Goal: Task Accomplishment & Management: Use online tool/utility

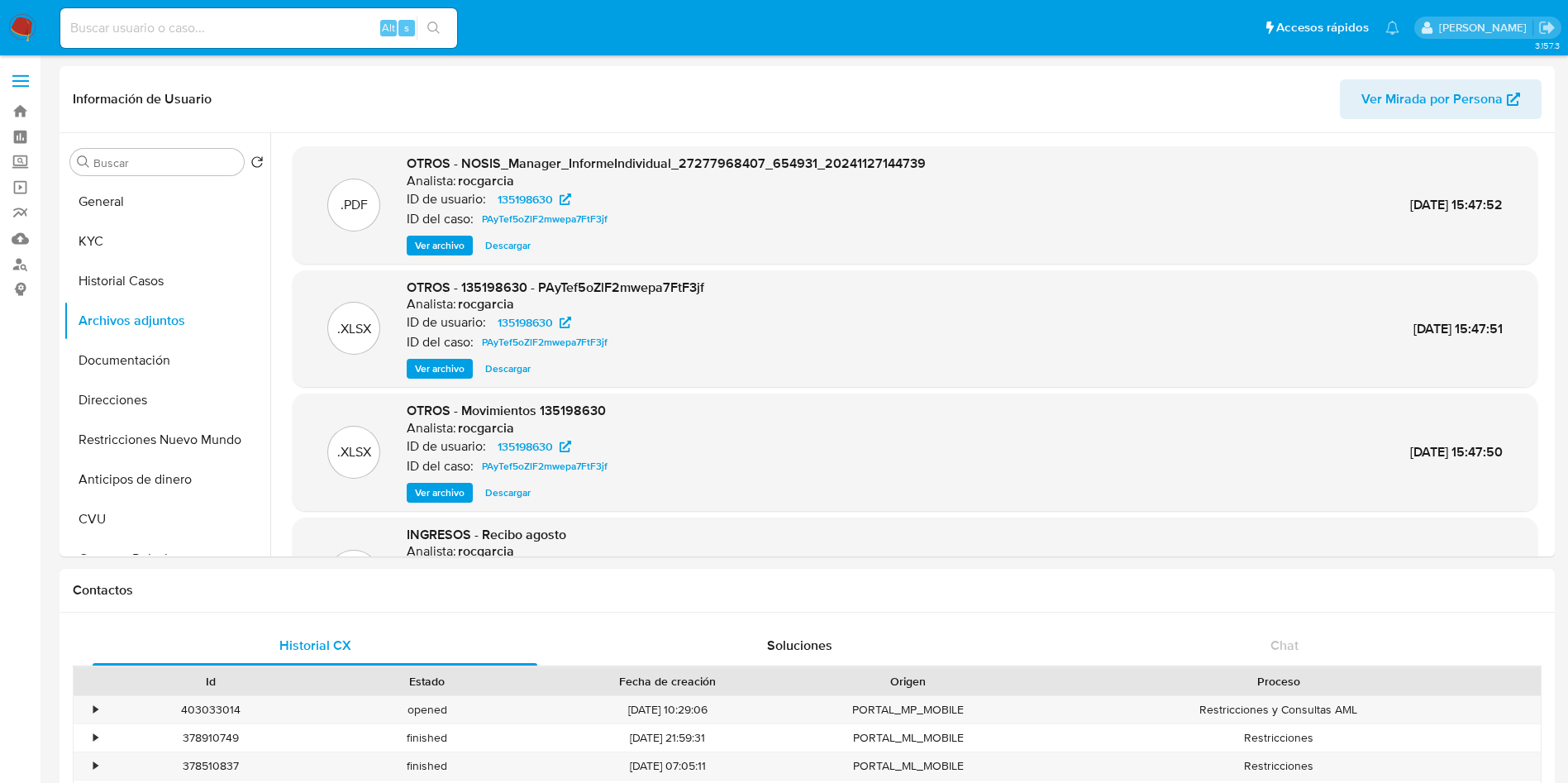
select select "10"
click at [34, 31] on img at bounding box center [22, 28] width 28 height 28
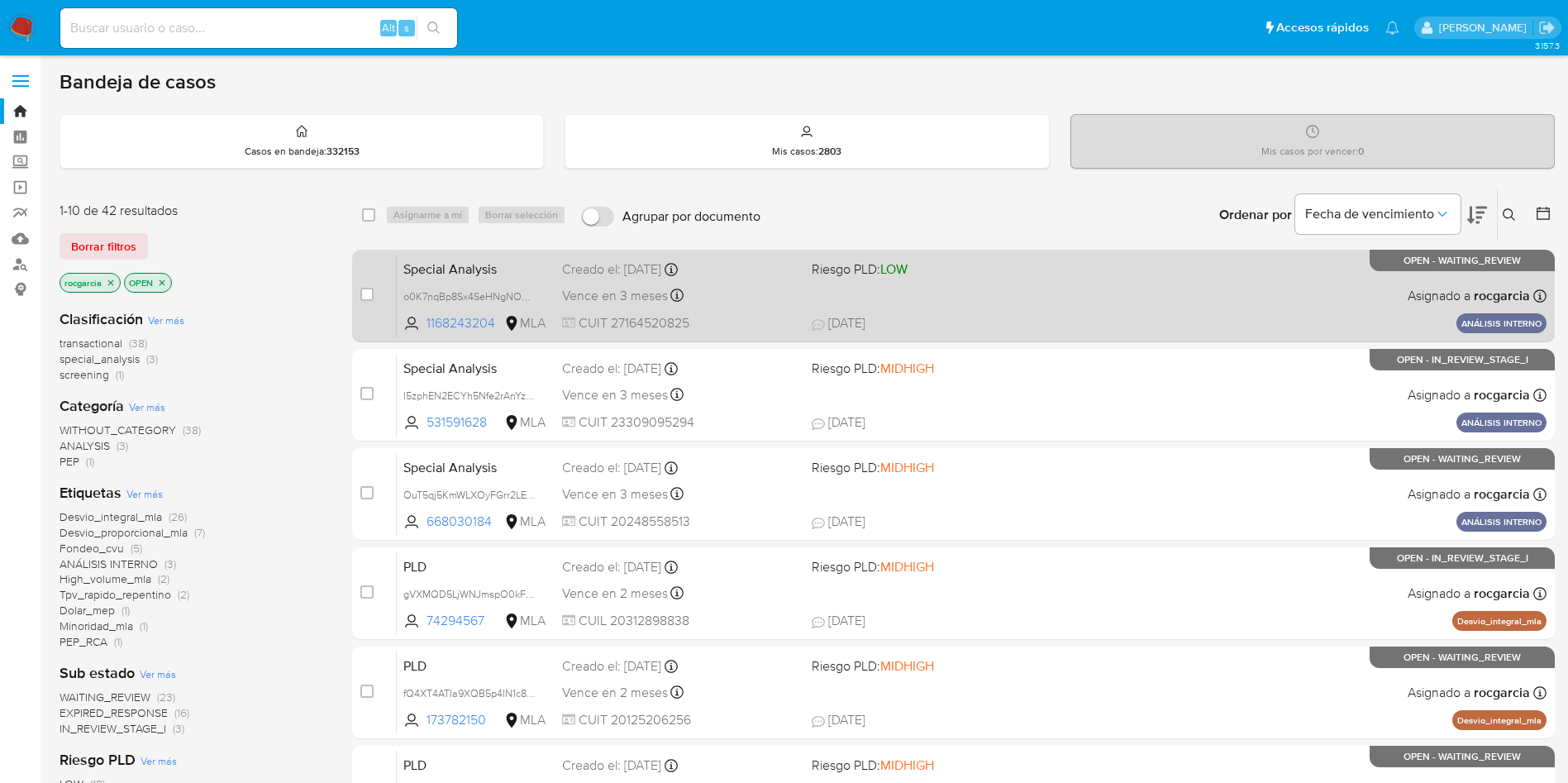
click at [963, 300] on div "Special Analysis o0K7nqBp8Sx4SeHNgNO9ZEsJ 1168243204 MLA Riesgo PLD: LOW Creado…" at bounding box center [971, 295] width 1150 height 84
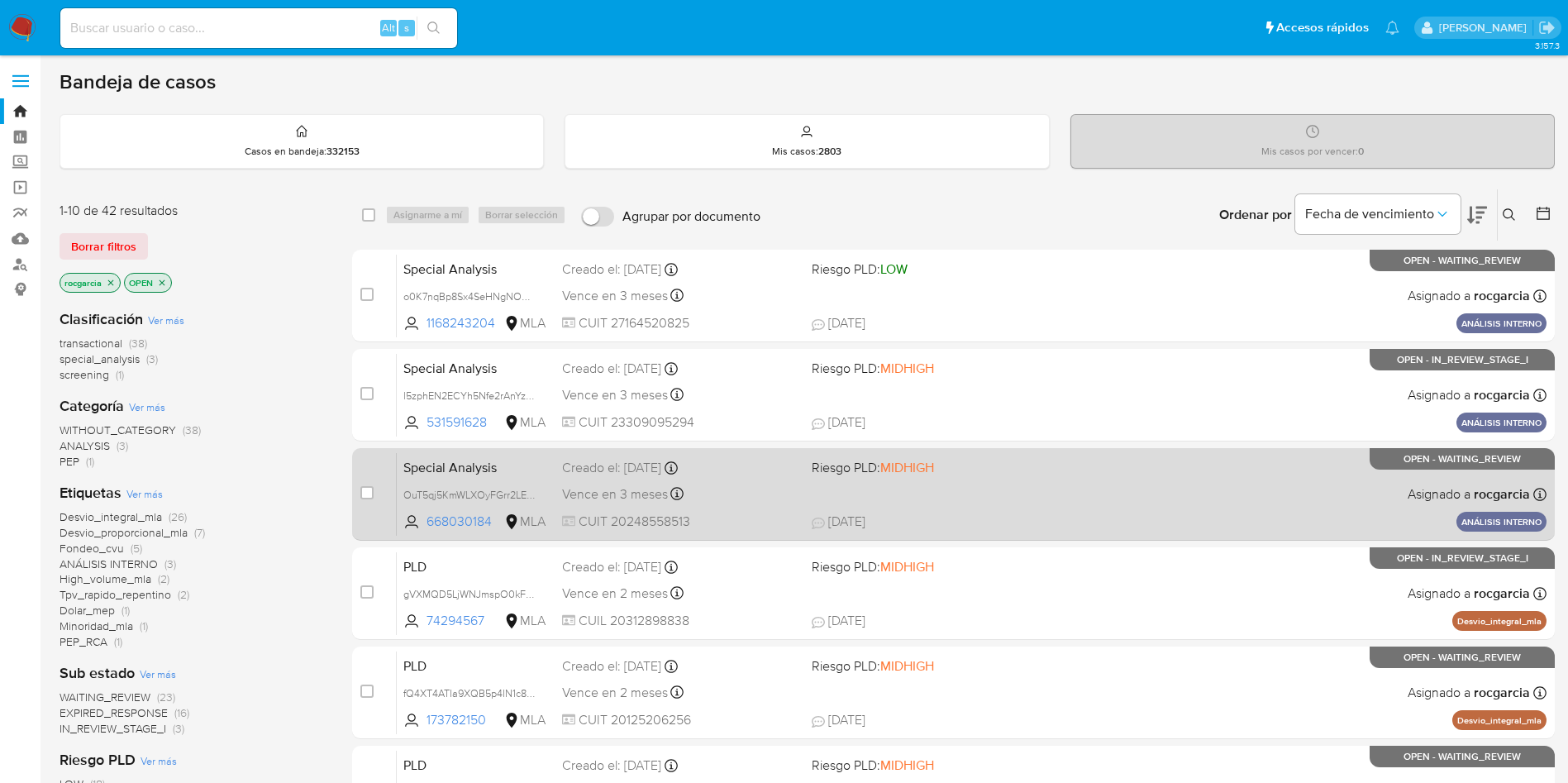
click at [1038, 509] on div "Special Analysis OuT5qj5KmWLXOyFGrr2LEPhV 668030184 MLA Riesgo PLD: MIDHIGH Cre…" at bounding box center [971, 493] width 1150 height 84
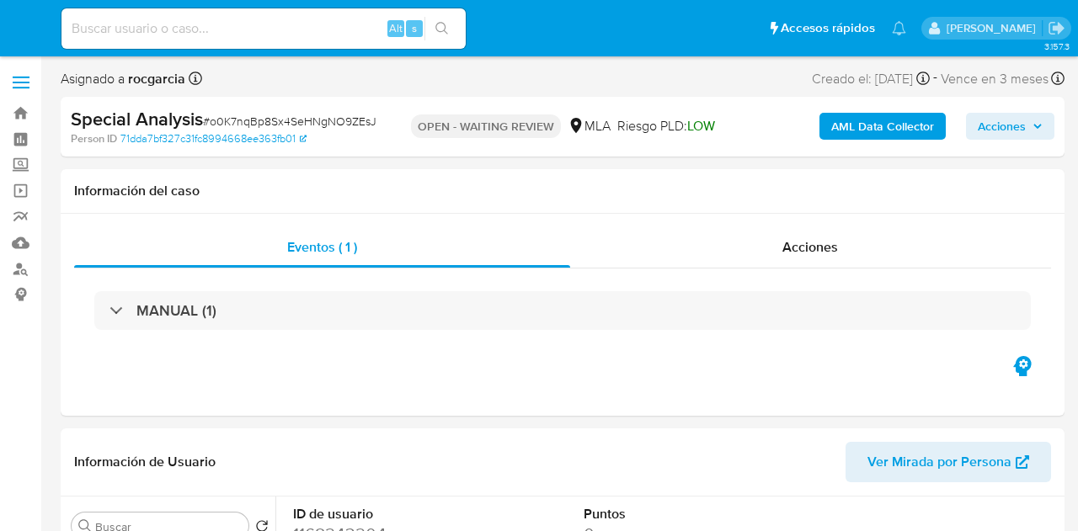
select select "10"
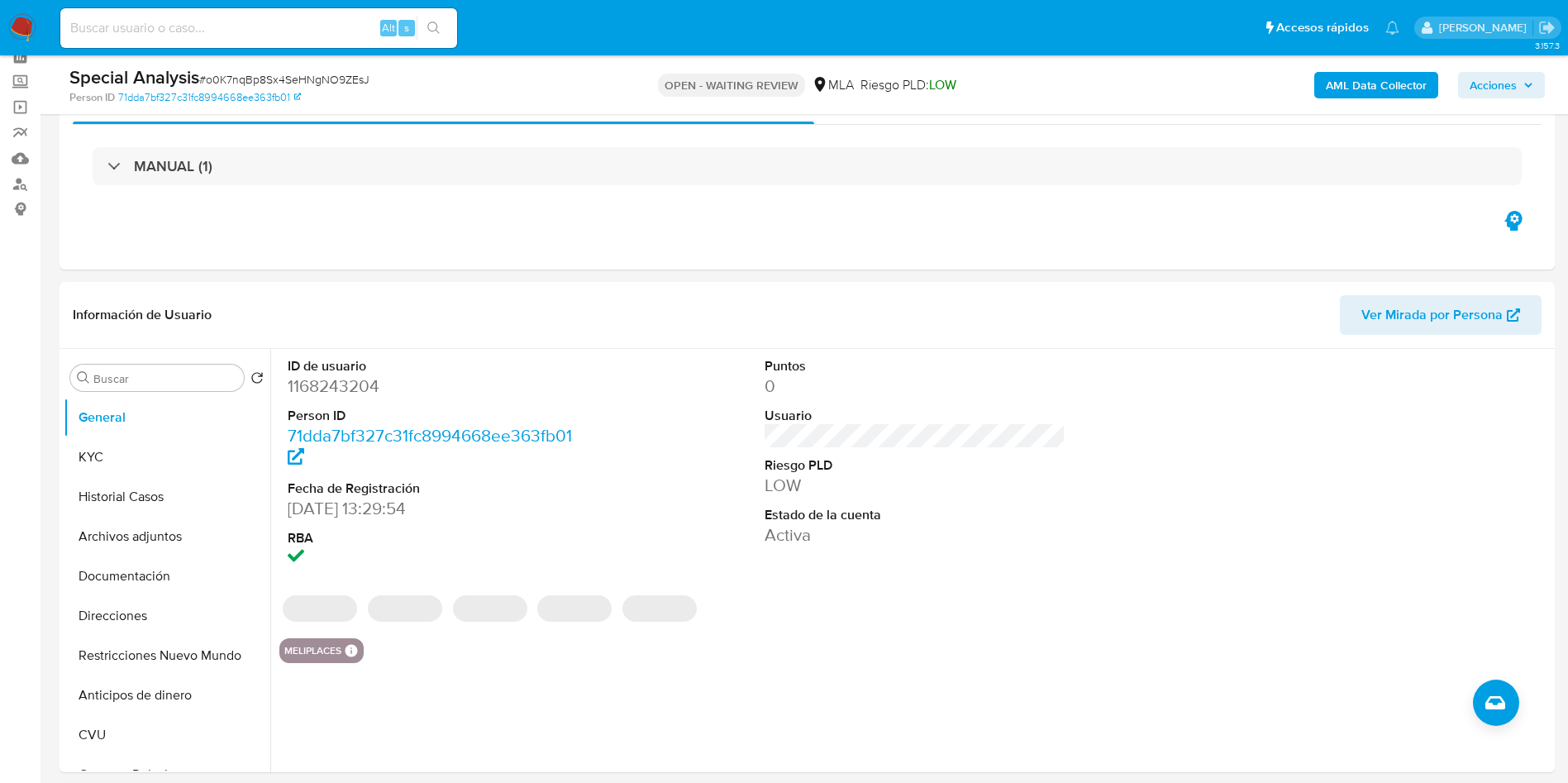
scroll to position [496, 0]
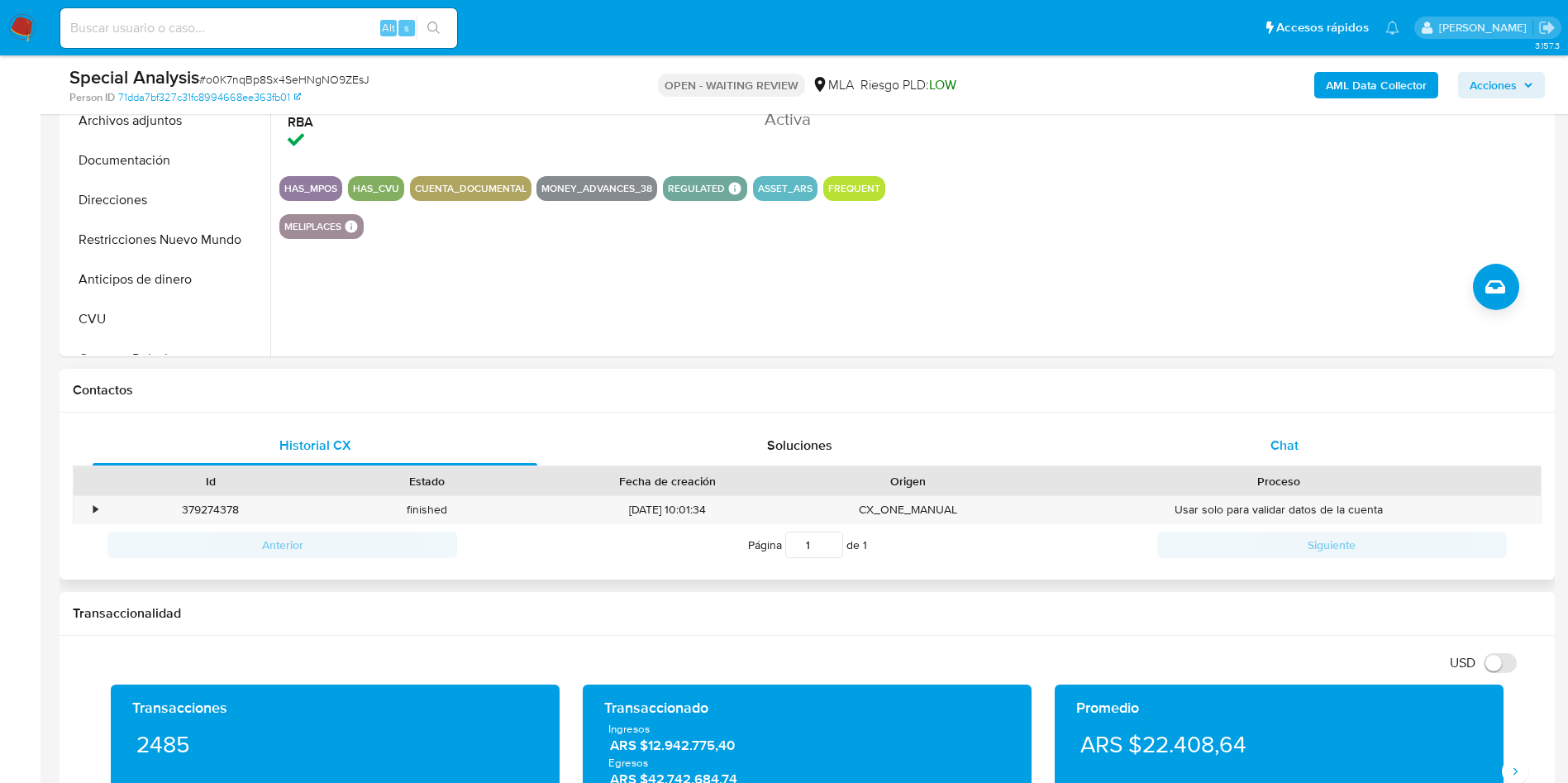
click at [1057, 451] on div "Chat" at bounding box center [1284, 446] width 445 height 39
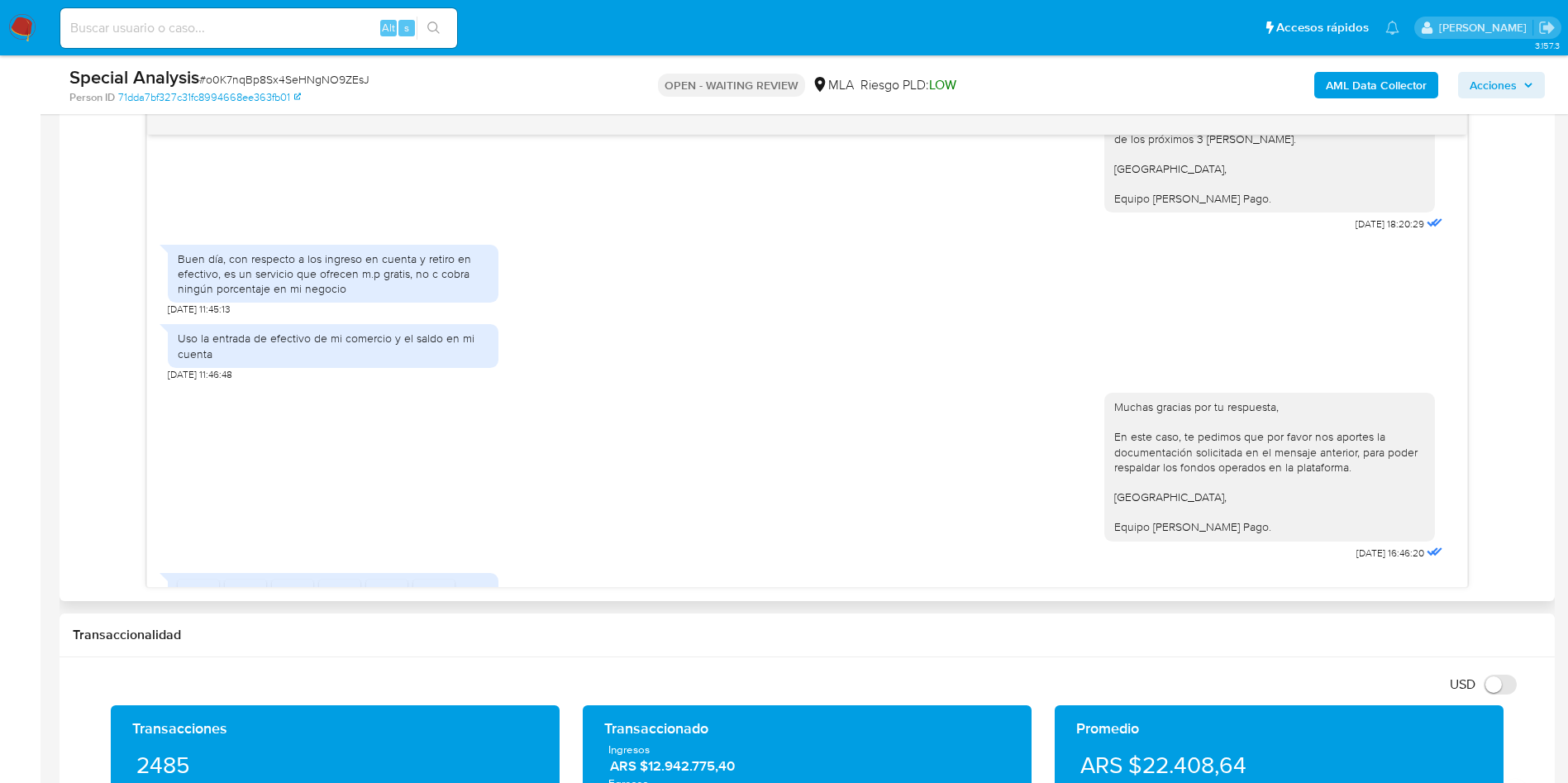
scroll to position [959, 0]
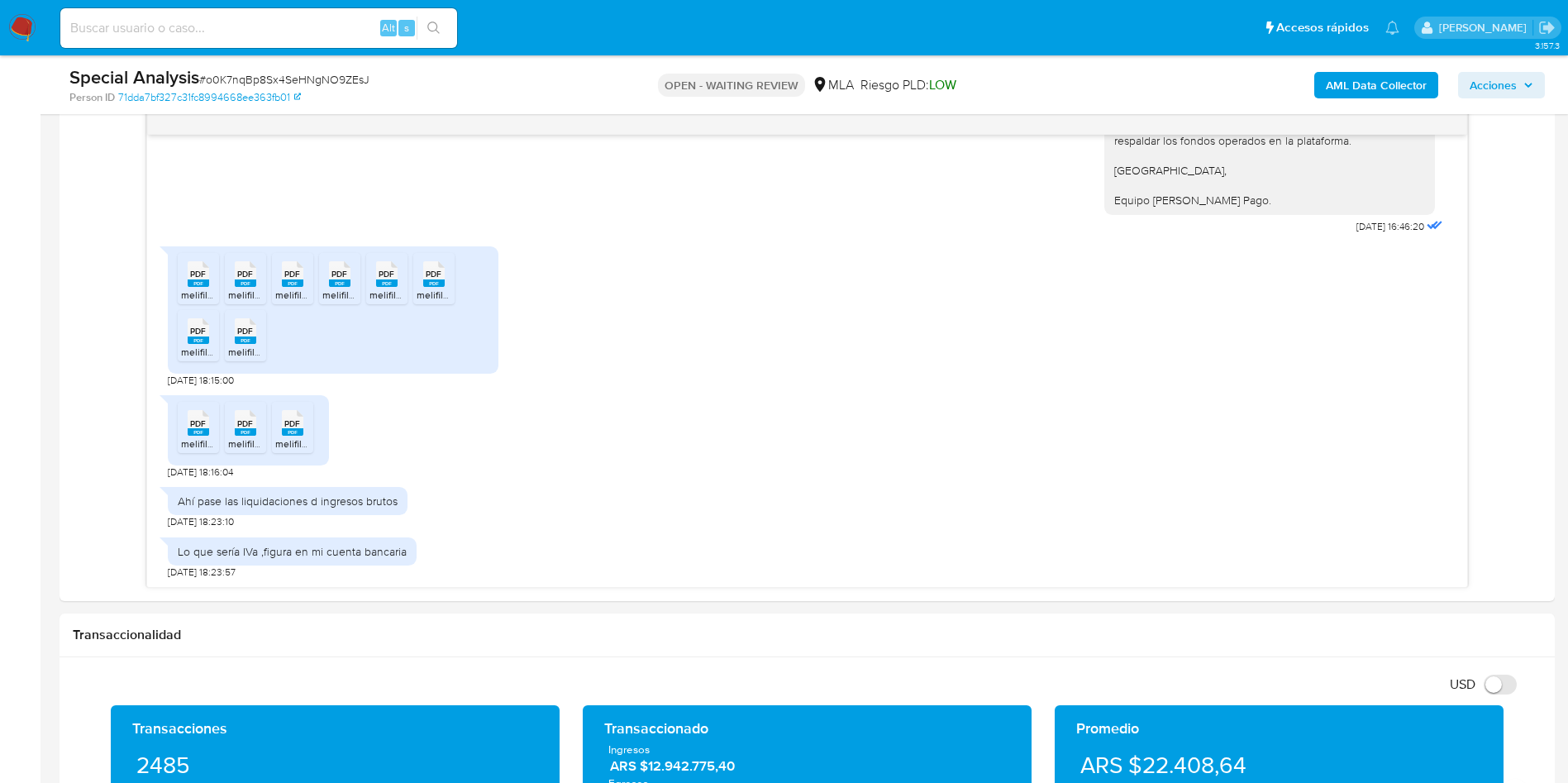
click at [0, 348] on aside "Bandeja Tablero Screening Búsqueda en Listas Watchlist Herramientas Operaciones…" at bounding box center [20, 685] width 40 height 3107
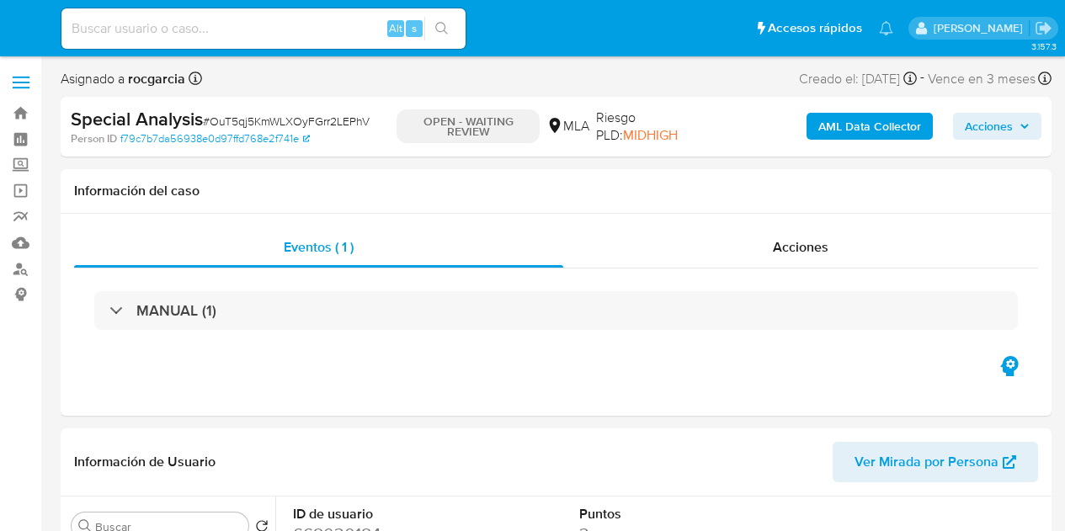
select select "10"
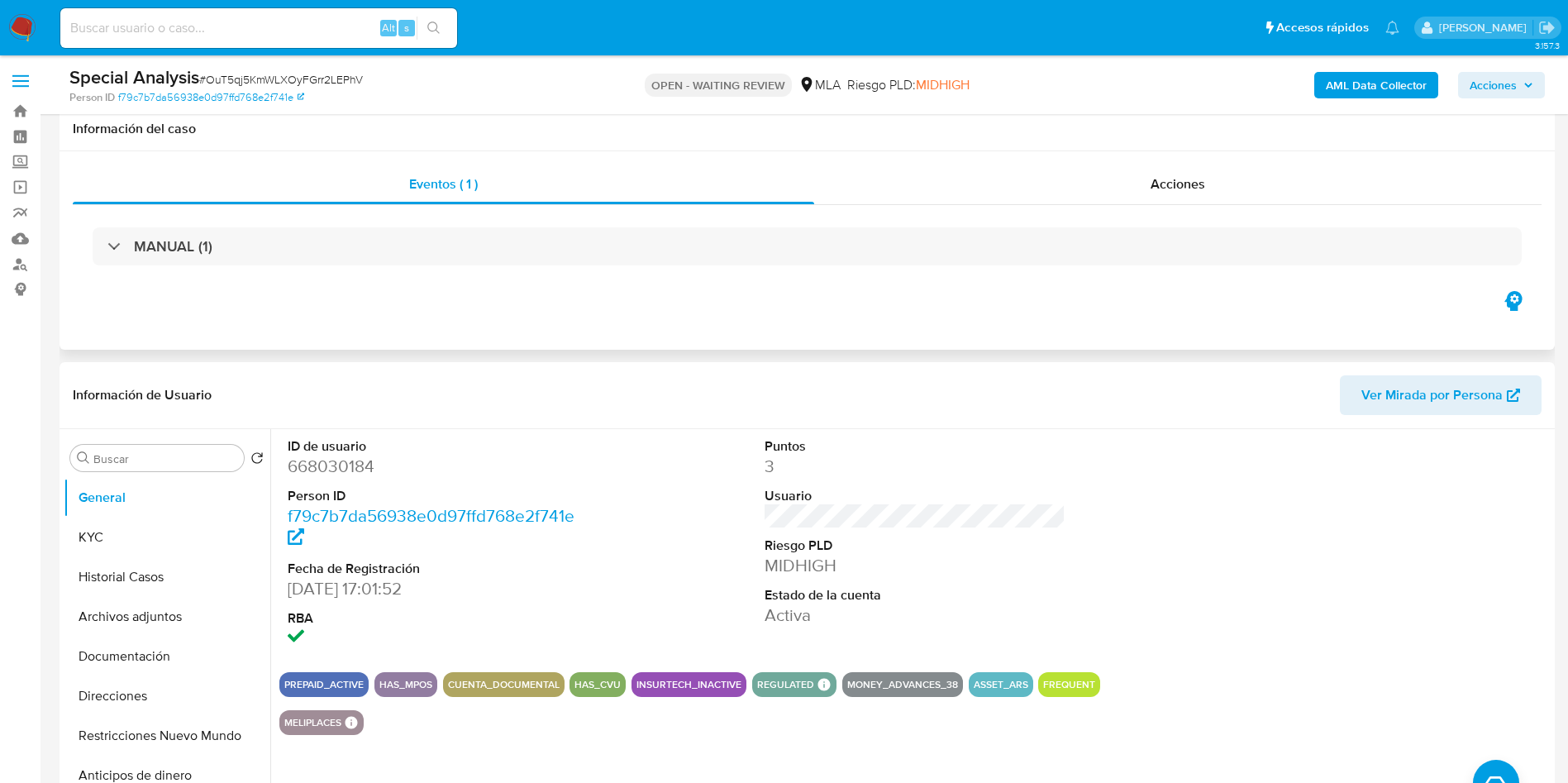
scroll to position [620, 0]
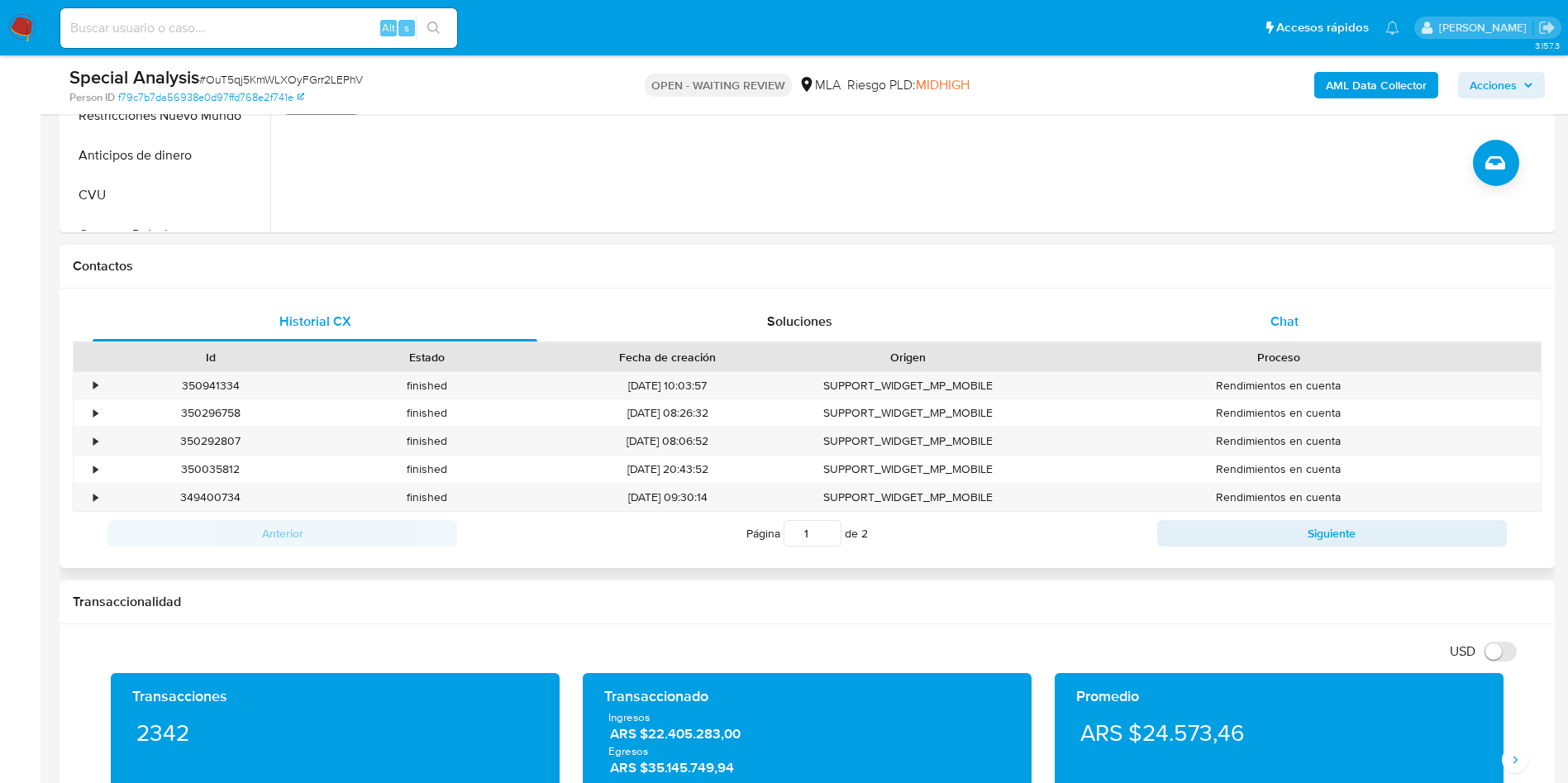
click at [1045, 302] on div "Chat" at bounding box center [1284, 321] width 445 height 39
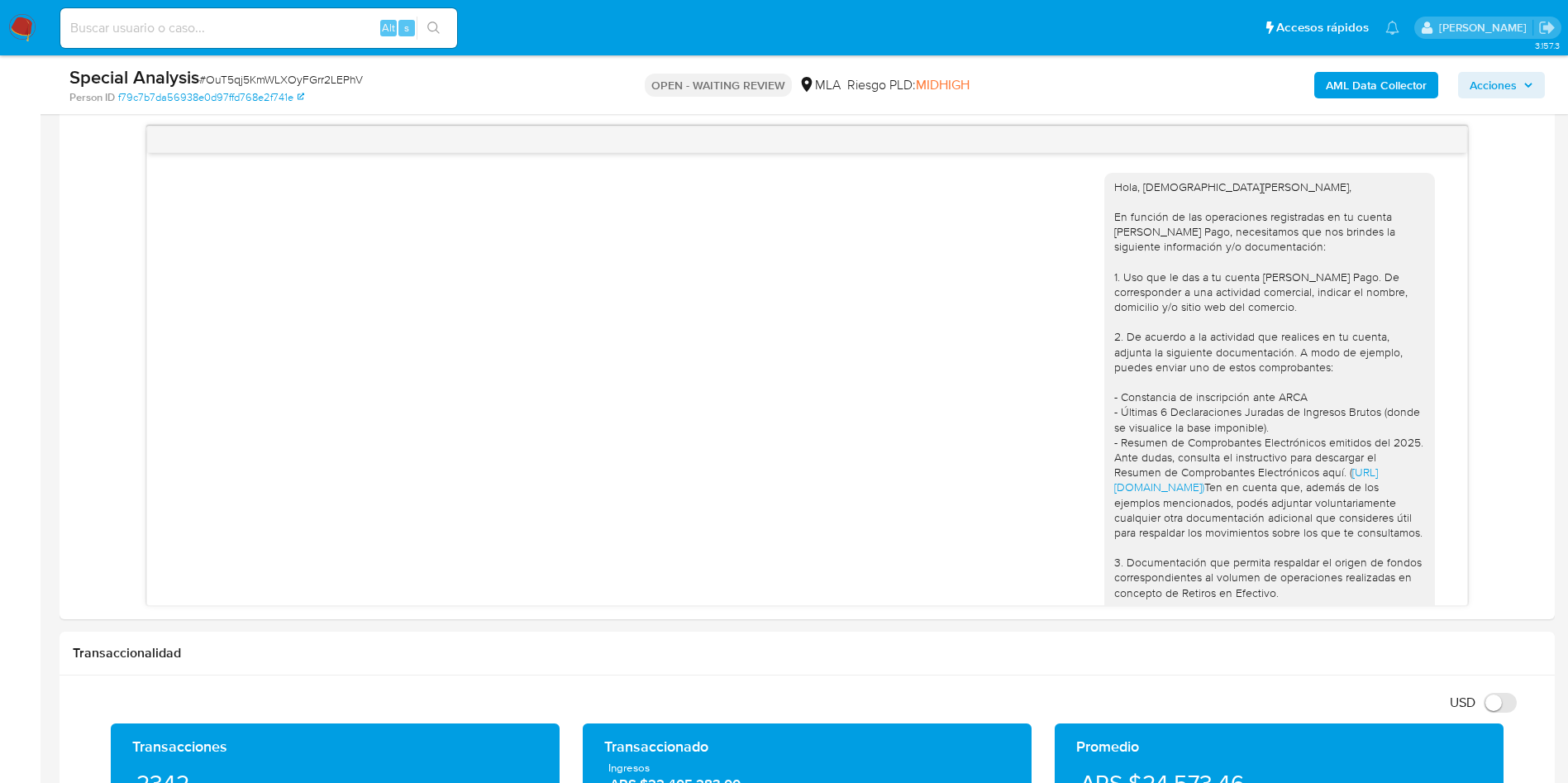
scroll to position [249, 0]
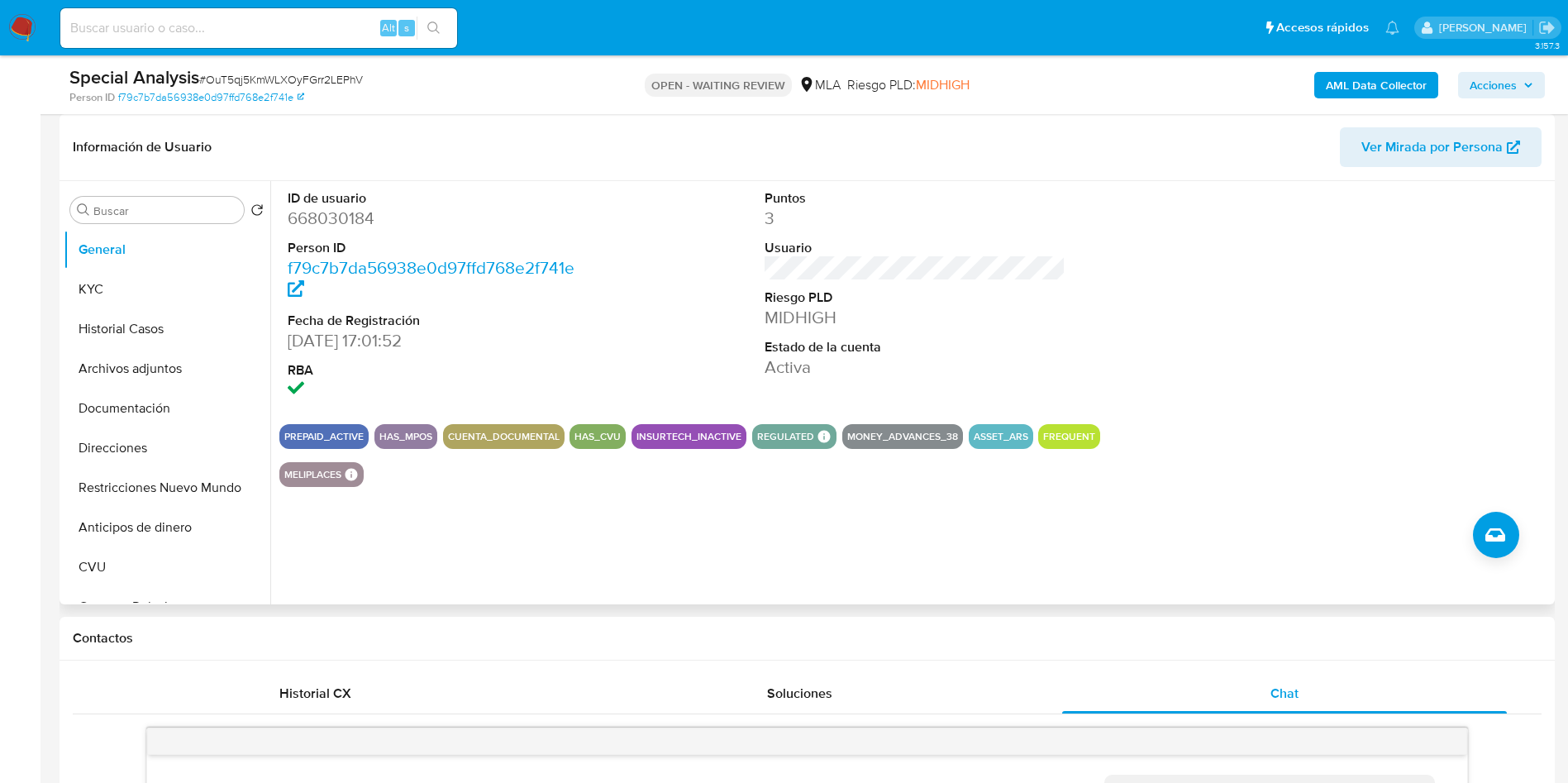
click at [344, 220] on dd "668030184" at bounding box center [438, 218] width 301 height 24
copy dd "668030184"
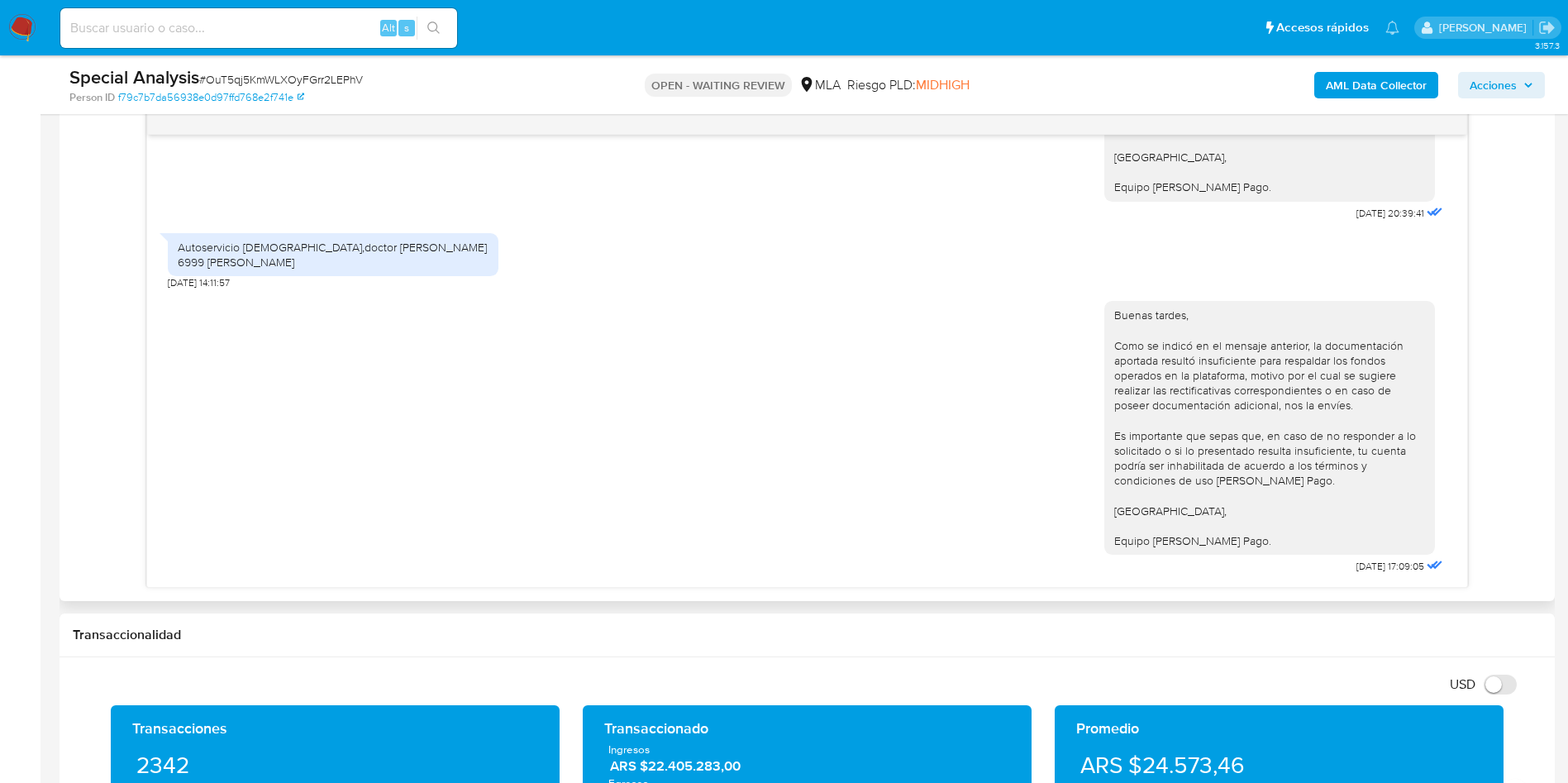
scroll to position [1456, 0]
